Goal: Task Accomplishment & Management: Complete application form

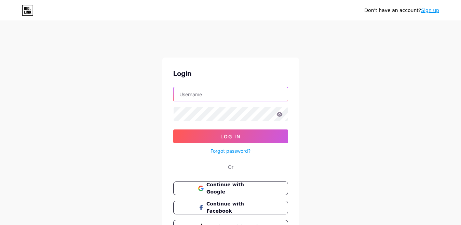
click at [226, 92] on input "text" at bounding box center [231, 94] width 114 height 14
type input "[EMAIL_ADDRESS][DOMAIN_NAME]"
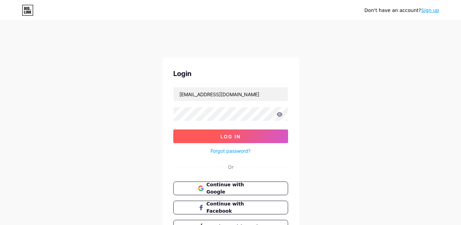
click at [223, 135] on span "Log In" at bounding box center [230, 136] width 20 height 6
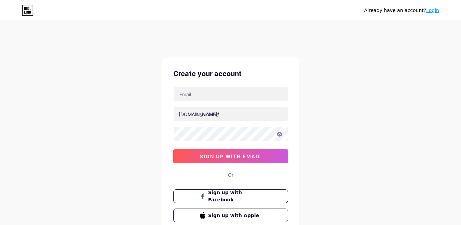
type input "[EMAIL_ADDRESS][DOMAIN_NAME]"
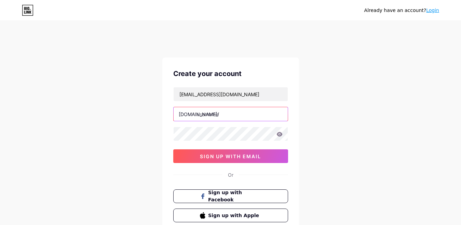
click at [207, 112] on input "text" at bounding box center [231, 114] width 114 height 14
type input "ultrawin"
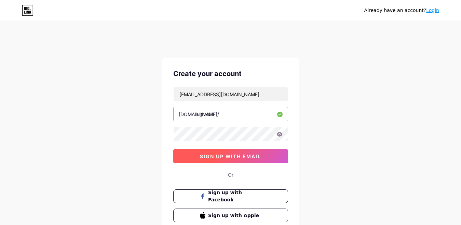
click at [216, 152] on button "sign up with email" at bounding box center [230, 156] width 115 height 14
